Goal: Information Seeking & Learning: Learn about a topic

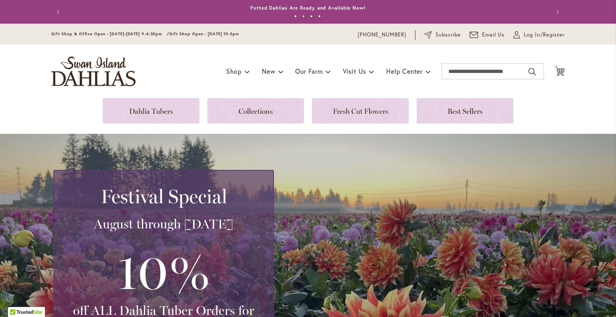
click at [57, 14] on button "Previous" at bounding box center [59, 12] width 16 height 16
click at [325, 10] on link "Annual Dahlia Festival, August through [DATE] - [DATE] through [DATE] (And [DAT…" at bounding box center [307, 8] width 251 height 6
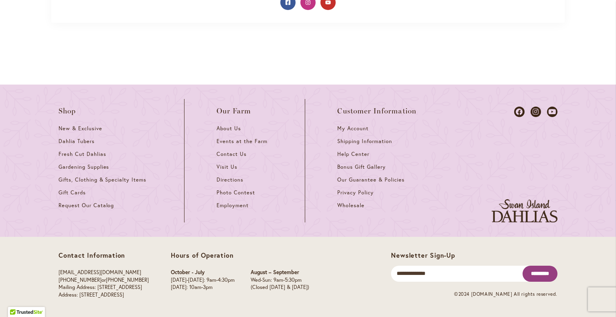
scroll to position [503, 0]
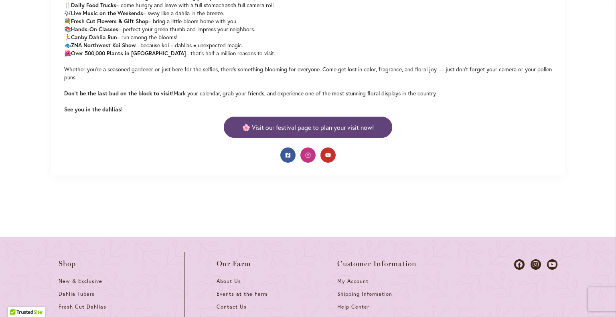
click at [354, 132] on span "🌸 Visit our festival page to plan your visit now!" at bounding box center [307, 127] width 131 height 9
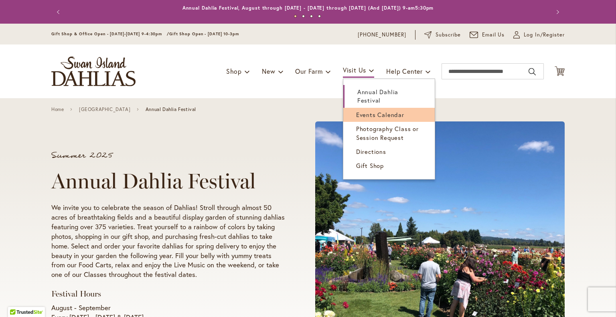
click at [367, 111] on span "Events Calendar" at bounding box center [380, 115] width 48 height 8
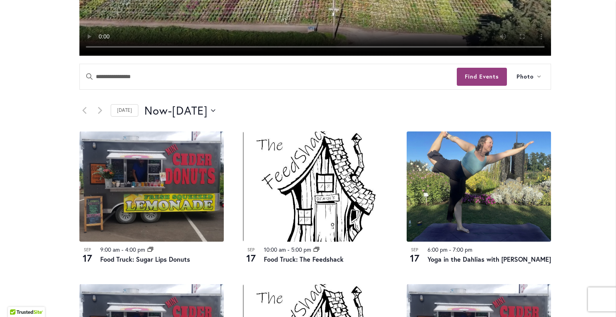
scroll to position [337, 0]
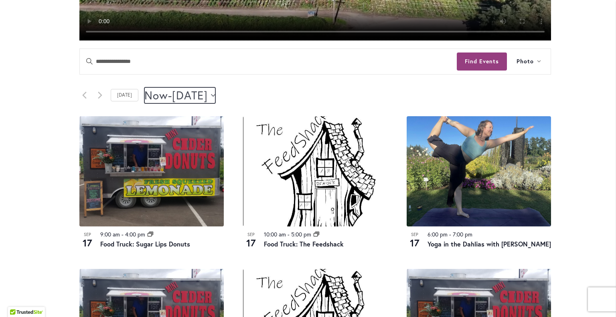
click at [215, 95] on icon "Click to toggle datepicker" at bounding box center [213, 95] width 4 height 3
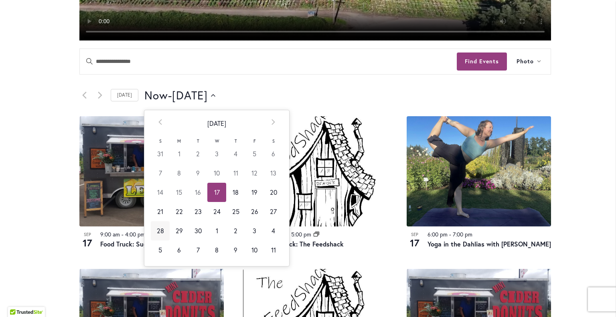
click at [154, 231] on td "28" at bounding box center [160, 230] width 19 height 19
type input "*********"
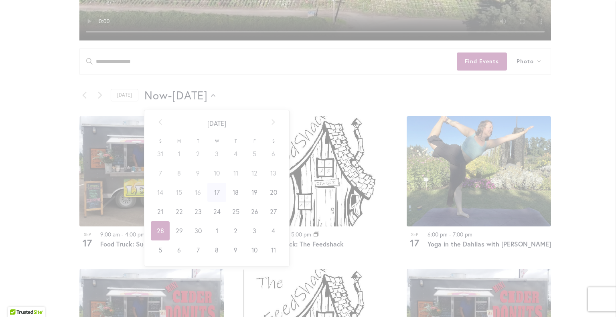
scroll to position [0, 32]
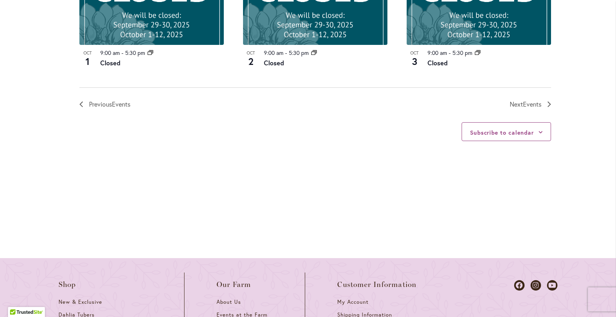
scroll to position [898, 0]
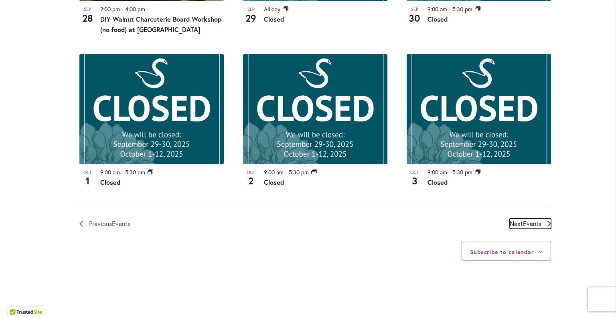
click at [529, 219] on span "Events" at bounding box center [532, 223] width 18 height 8
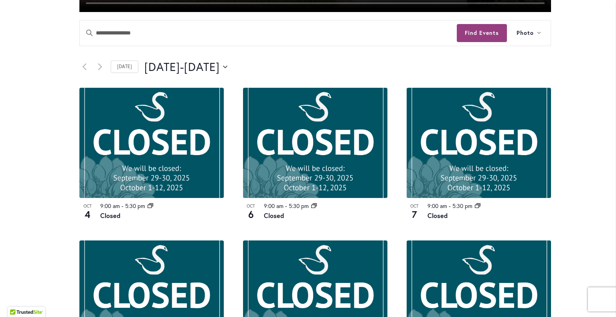
scroll to position [377, 0]
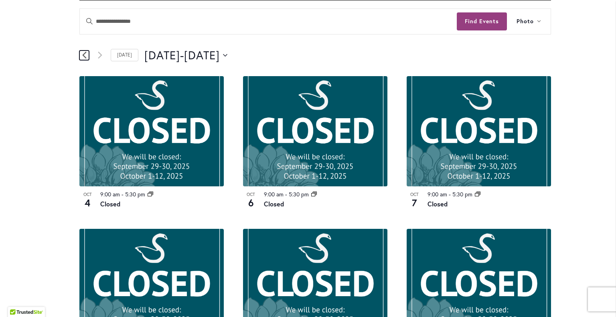
click at [82, 53] on icon "Previous Events" at bounding box center [84, 55] width 4 height 7
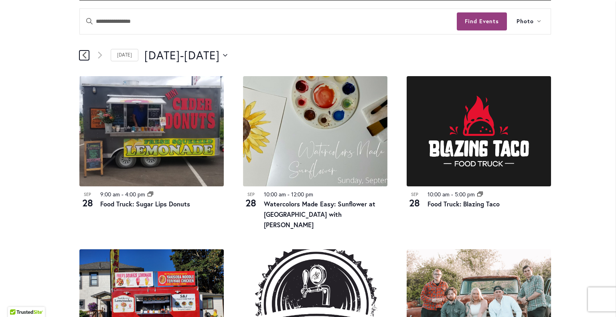
click at [82, 53] on icon "Previous Events" at bounding box center [84, 55] width 4 height 7
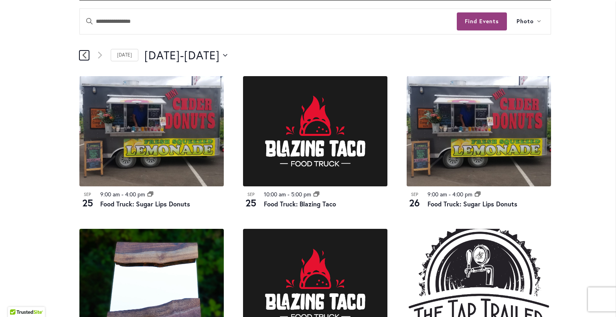
click at [82, 52] on icon "Previous Events" at bounding box center [84, 55] width 4 height 8
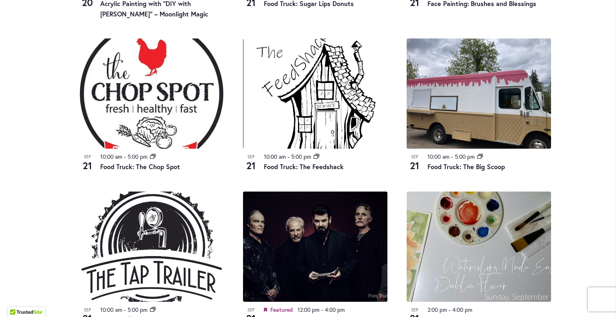
scroll to position [818, 0]
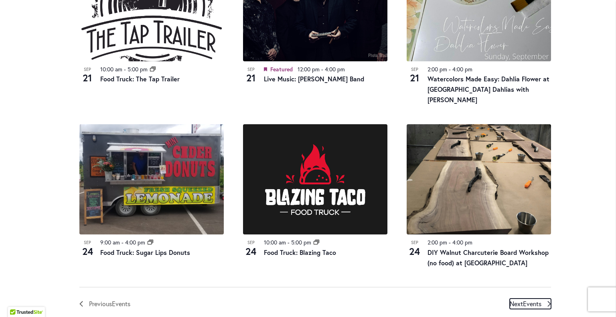
click at [547, 301] on icon "Next Events" at bounding box center [548, 304] width 3 height 6
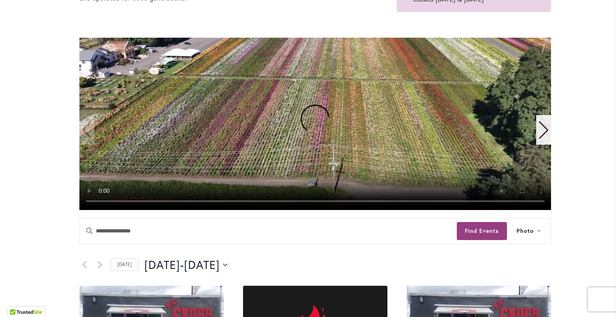
scroll to position [56, 0]
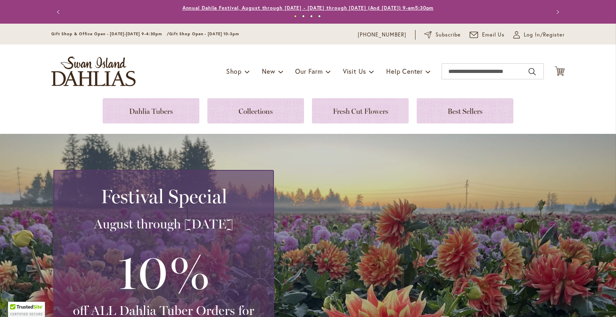
click at [279, 5] on link "Annual Dahlia Festival, August through [DATE] - [DATE] through [DATE] (And [DAT…" at bounding box center [307, 8] width 251 height 6
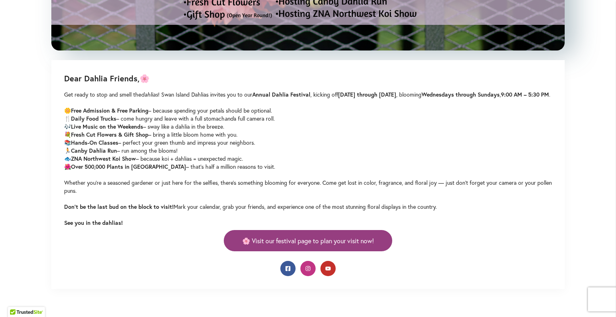
scroll to position [441, 0]
